Goal: Find specific page/section: Find specific page/section

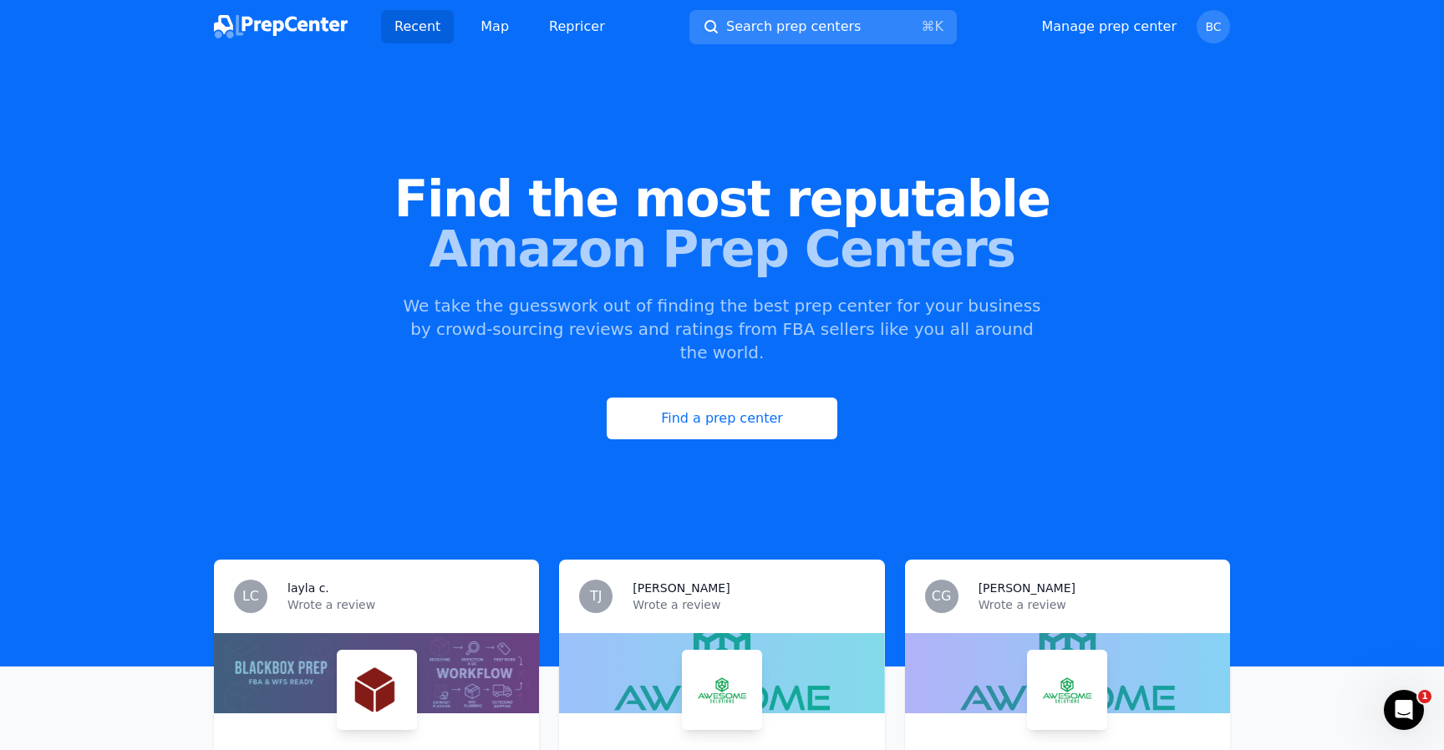
click at [378, 653] on img at bounding box center [377, 690] width 74 height 74
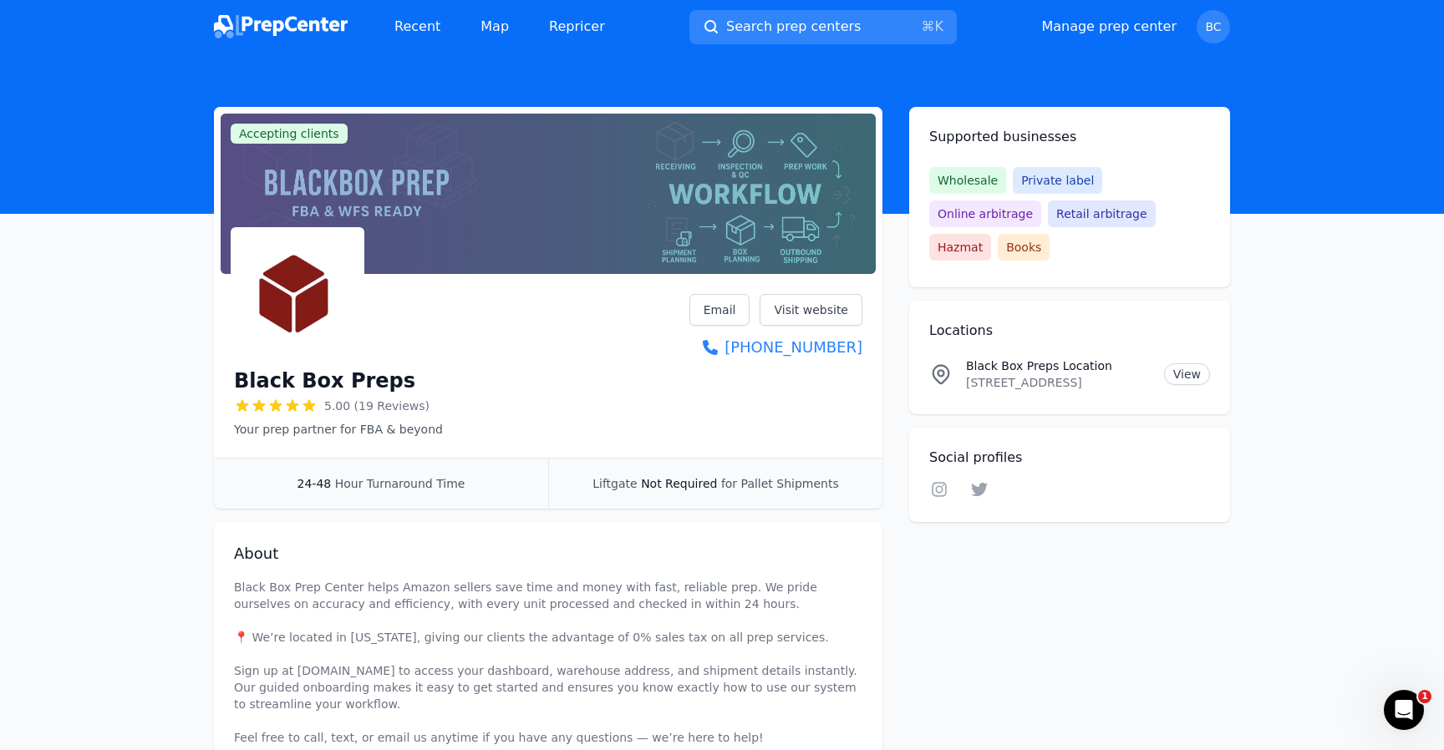
click at [853, 77] on header at bounding box center [722, 133] width 1444 height 160
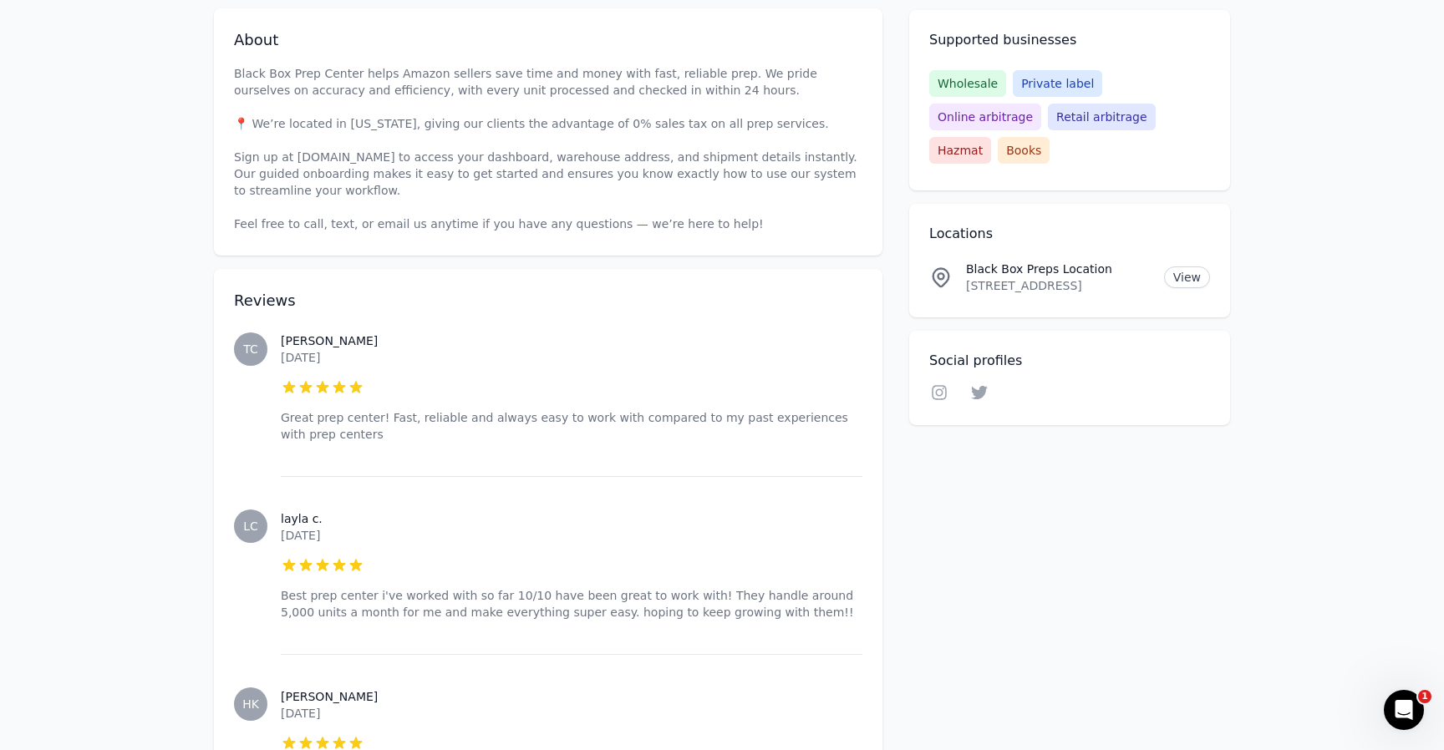
scroll to position [684, 0]
